Goal: Information Seeking & Learning: Learn about a topic

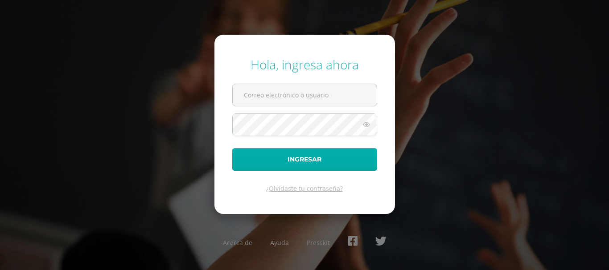
type input "luispedroza@colegiovalles.com"
click at [319, 158] on button "Ingresar" at bounding box center [304, 159] width 145 height 23
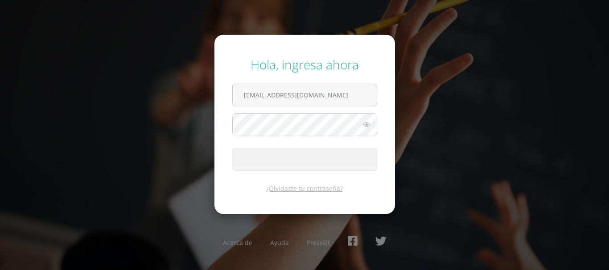
click at [319, 158] on span "submit" at bounding box center [305, 160] width 144 height 22
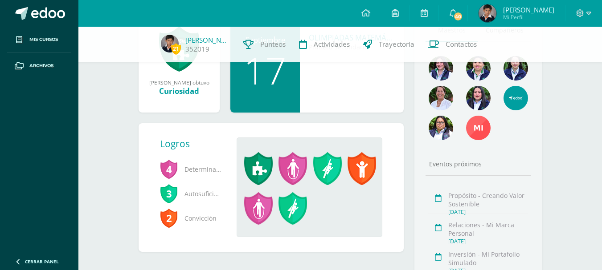
scroll to position [169, 0]
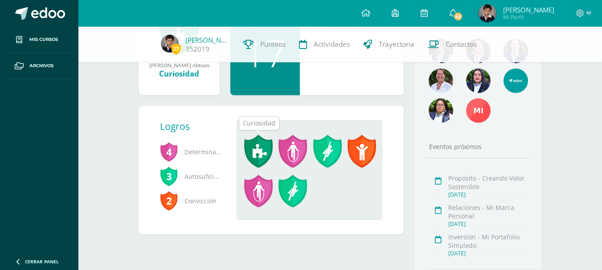
click at [258, 151] on span at bounding box center [258, 151] width 29 height 33
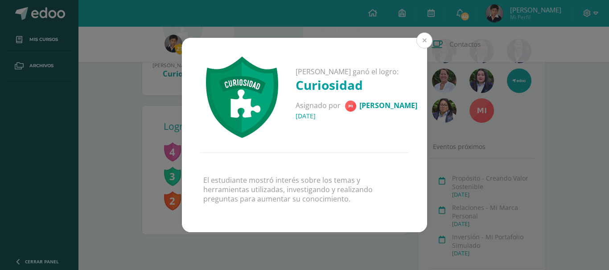
click at [423, 44] on button at bounding box center [424, 41] width 16 height 16
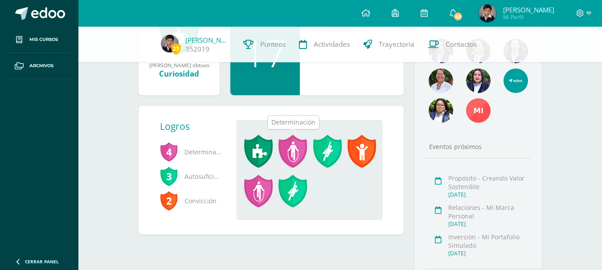
click at [290, 157] on span at bounding box center [292, 151] width 29 height 33
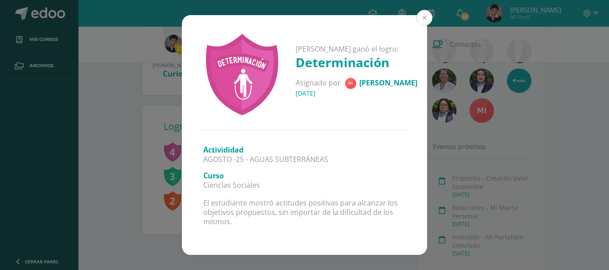
click at [424, 13] on button at bounding box center [424, 18] width 16 height 16
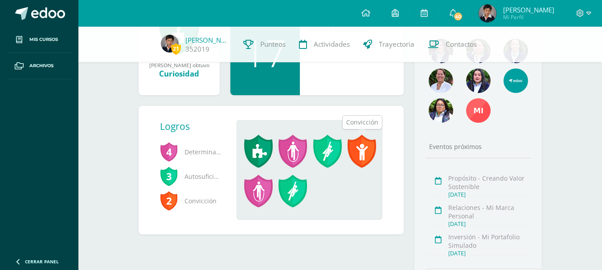
click at [359, 145] on span at bounding box center [361, 151] width 29 height 33
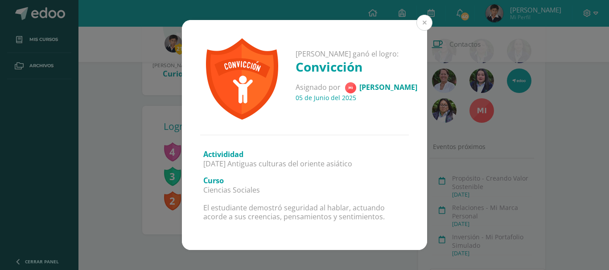
click at [420, 29] on button at bounding box center [424, 23] width 16 height 16
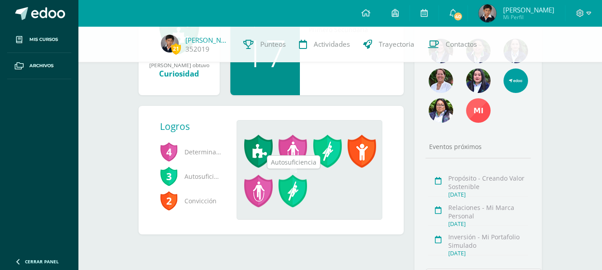
click at [294, 190] on span at bounding box center [292, 191] width 29 height 33
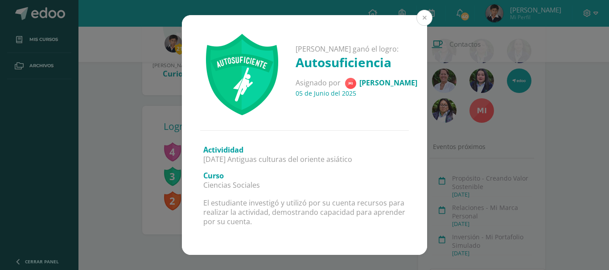
click at [425, 20] on button at bounding box center [424, 18] width 16 height 16
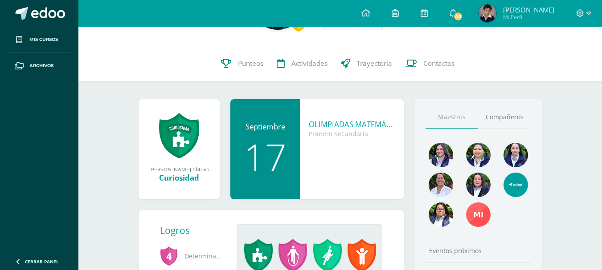
scroll to position [0, 0]
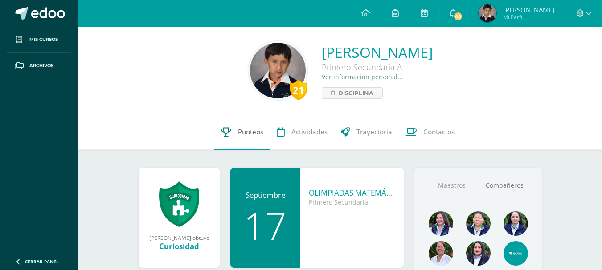
click at [258, 133] on span "Punteos" at bounding box center [250, 131] width 25 height 9
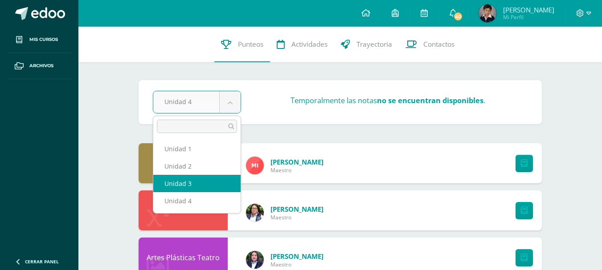
select select "Unidad 3"
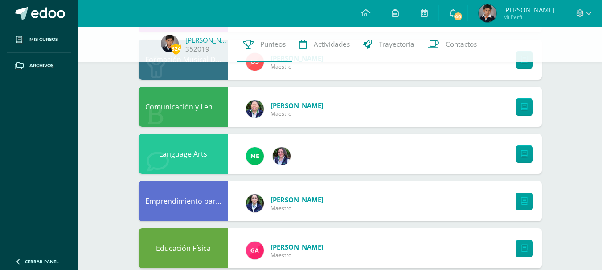
scroll to position [241, 0]
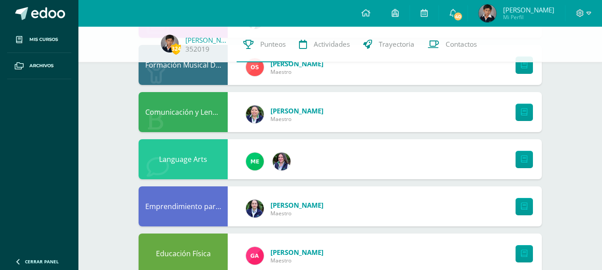
drag, startPoint x: 608, startPoint y: 173, endPoint x: 608, endPoint y: 225, distance: 51.7
click at [601, 223] on html "Mis cursos Archivos Cerrar panel Artes Plásticas Teatro Primero Secundaria "A" …" at bounding box center [301, 121] width 602 height 717
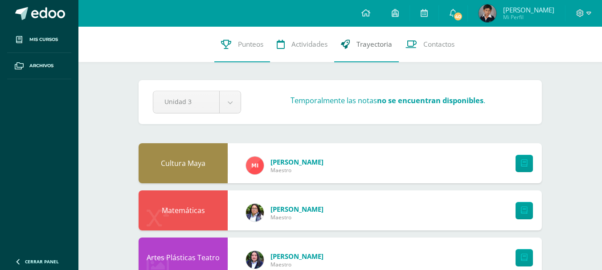
click at [359, 42] on span "Trayectoria" at bounding box center [374, 44] width 36 height 9
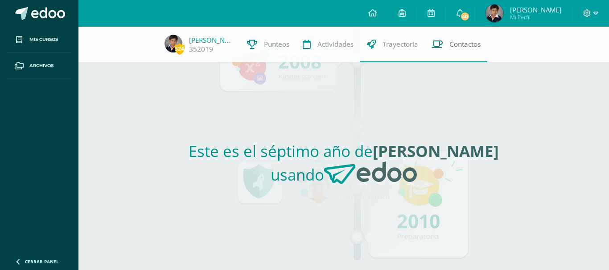
click at [449, 55] on link "Contactos" at bounding box center [456, 45] width 62 height 36
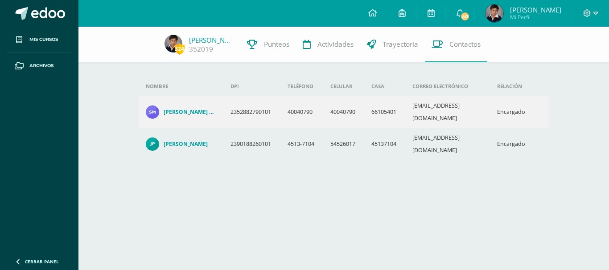
click at [535, 13] on span "Mi Perfil" at bounding box center [535, 17] width 51 height 8
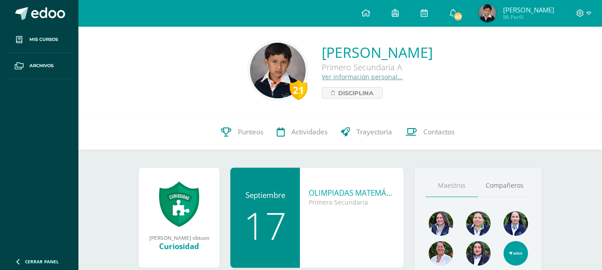
click at [250, 68] on img at bounding box center [278, 71] width 56 height 56
click at [250, 83] on img at bounding box center [278, 71] width 56 height 56
click at [322, 75] on link "Ver información personal..." at bounding box center [362, 77] width 81 height 8
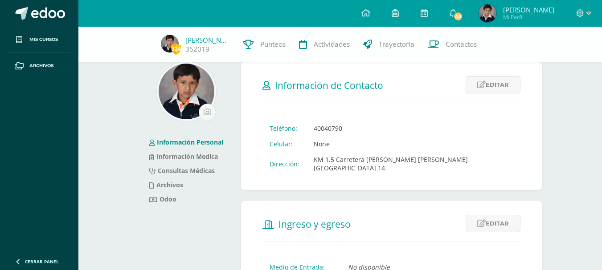
scroll to position [4, 0]
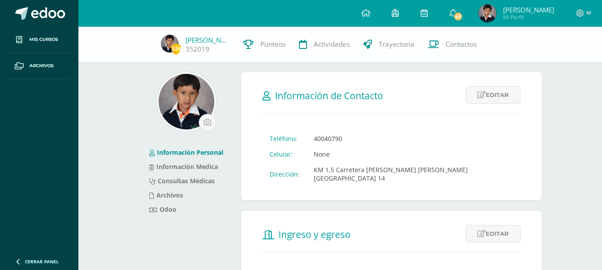
click at [181, 107] on img at bounding box center [187, 102] width 56 height 56
click at [216, 123] on div at bounding box center [186, 101] width 95 height 59
click at [209, 119] on input "file" at bounding box center [207, 122] width 16 height 16
click at [192, 102] on img at bounding box center [187, 102] width 56 height 56
click at [205, 121] on input "file" at bounding box center [207, 122] width 16 height 16
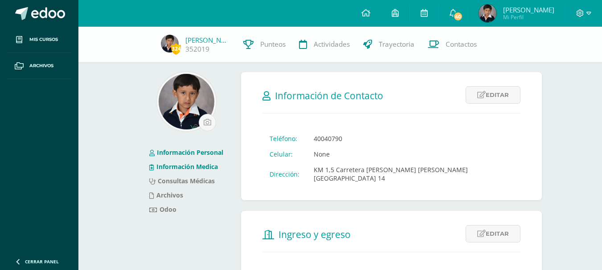
click at [182, 166] on link "Información Medica" at bounding box center [183, 167] width 69 height 8
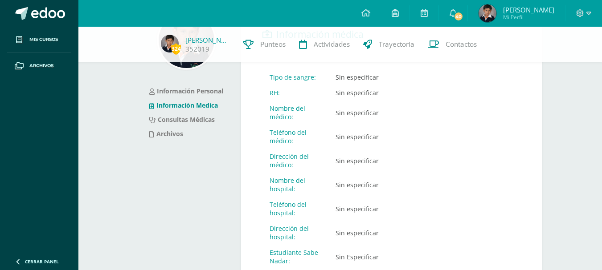
drag, startPoint x: 608, startPoint y: 94, endPoint x: 608, endPoint y: 109, distance: 14.7
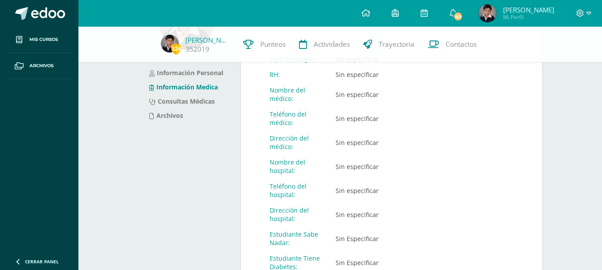
scroll to position [96, 0]
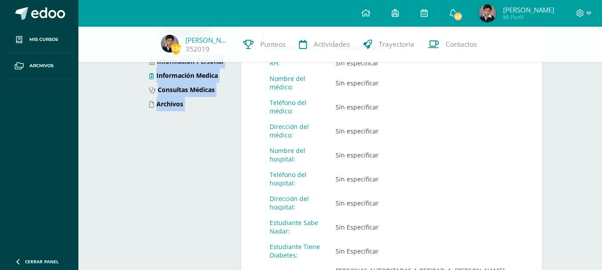
drag, startPoint x: 599, startPoint y: 65, endPoint x: 598, endPoint y: 60, distance: 5.0
click at [188, 82] on li "Información Medica" at bounding box center [186, 76] width 74 height 14
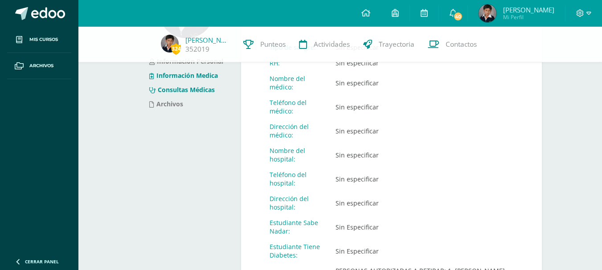
drag, startPoint x: 188, startPoint y: 80, endPoint x: 188, endPoint y: 87, distance: 7.6
click at [188, 87] on ul "Información Personal Información Medica Consultas Médicas Archivos" at bounding box center [186, 82] width 74 height 57
click at [185, 85] on li "Consultas Médicas" at bounding box center [186, 90] width 74 height 14
click at [191, 88] on link "Consultas Médicas" at bounding box center [181, 90] width 65 height 8
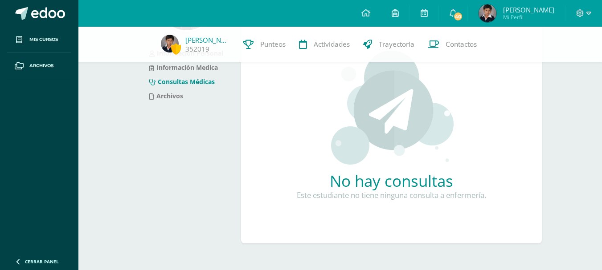
drag, startPoint x: 608, startPoint y: 85, endPoint x: 608, endPoint y: 155, distance: 70.4
click at [602, 155] on html "Mis cursos Archivos Cerrar panel Artes Plásticas Teatro Primero Secundaria "A" …" at bounding box center [301, 84] width 602 height 376
click at [176, 93] on link "Archivos" at bounding box center [166, 95] width 34 height 8
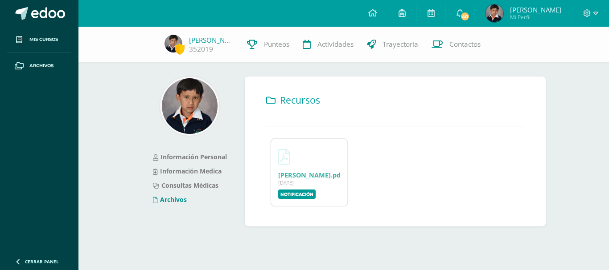
click at [314, 175] on div "PEDROZA MALDONADO.pdf 17 Abr, 2020" at bounding box center [309, 175] width 62 height 8
click at [297, 180] on link "PEDROZA MALDONADO.pdf" at bounding box center [310, 175] width 65 height 8
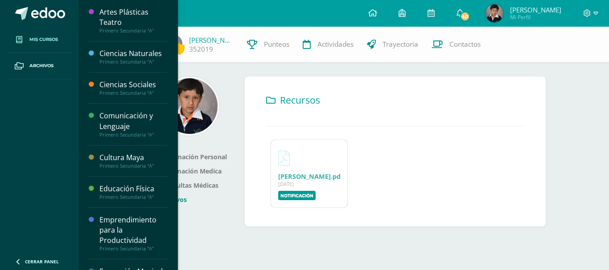
click at [13, 45] on span at bounding box center [19, 40] width 16 height 16
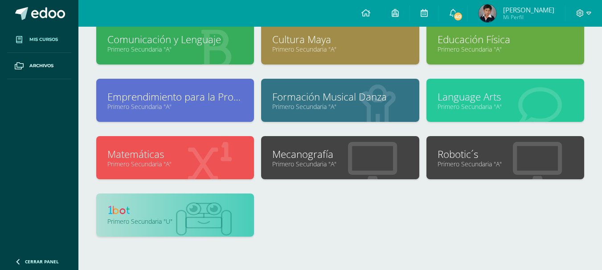
scroll to position [161, 0]
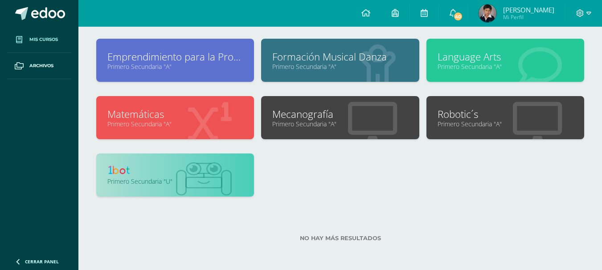
click at [161, 172] on link at bounding box center [174, 172] width 135 height 14
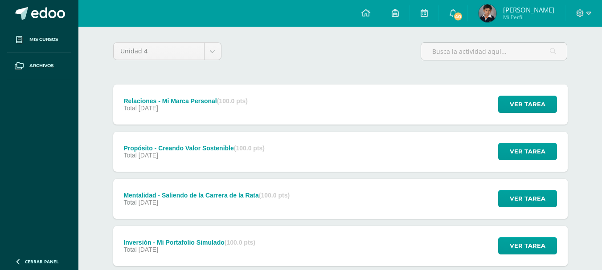
scroll to position [64, 0]
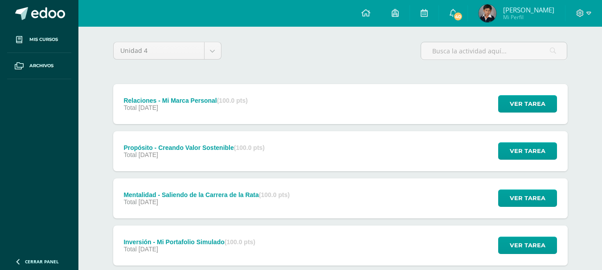
click at [528, 86] on div "Ver tarea" at bounding box center [526, 104] width 83 height 40
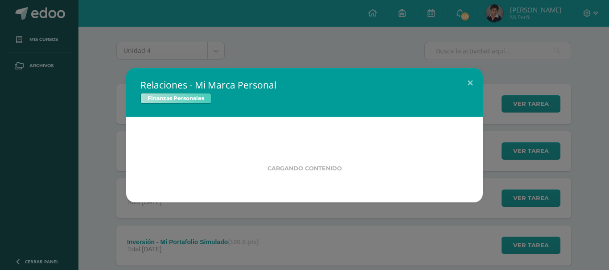
click at [527, 101] on div "Relaciones - Mi Marca Personal Finanzas Personales Cargando contenido" at bounding box center [304, 135] width 601 height 135
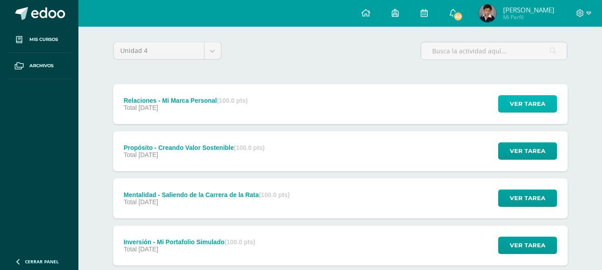
click at [525, 101] on span "Ver tarea" at bounding box center [528, 104] width 36 height 16
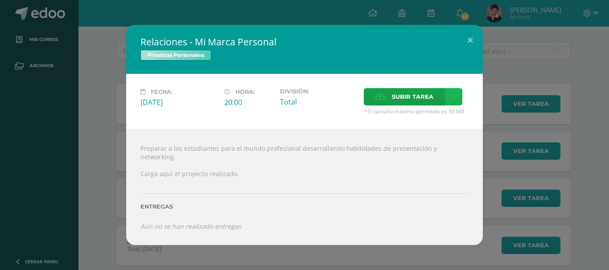
click at [453, 106] on link at bounding box center [453, 96] width 17 height 17
click at [475, 38] on button at bounding box center [469, 40] width 25 height 30
